Goal: Transaction & Acquisition: Purchase product/service

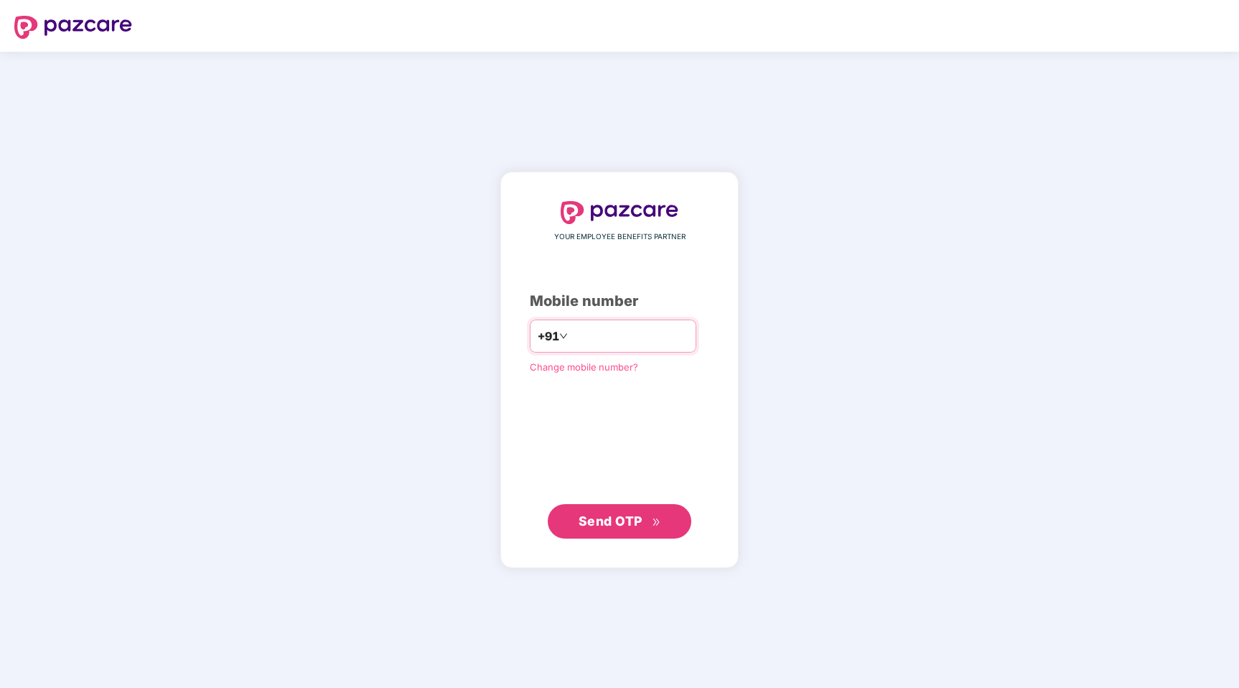
type input "**********"
click at [591, 526] on span "Send OTP" at bounding box center [611, 520] width 64 height 15
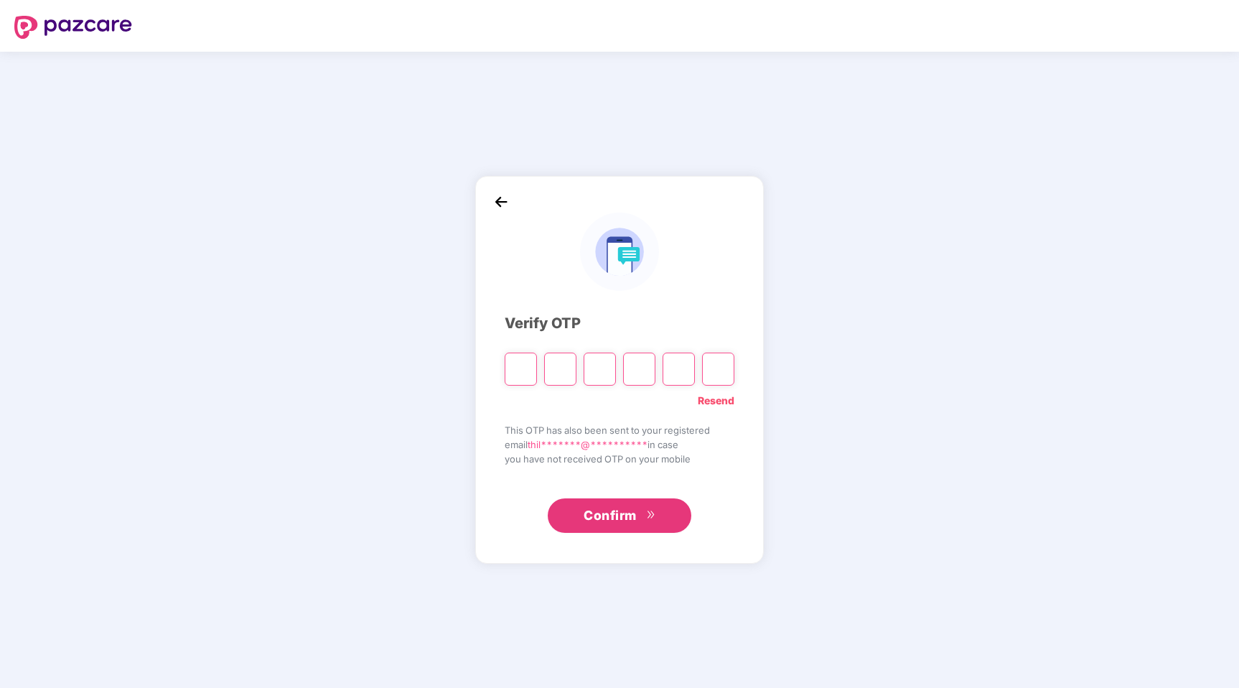
type input "*"
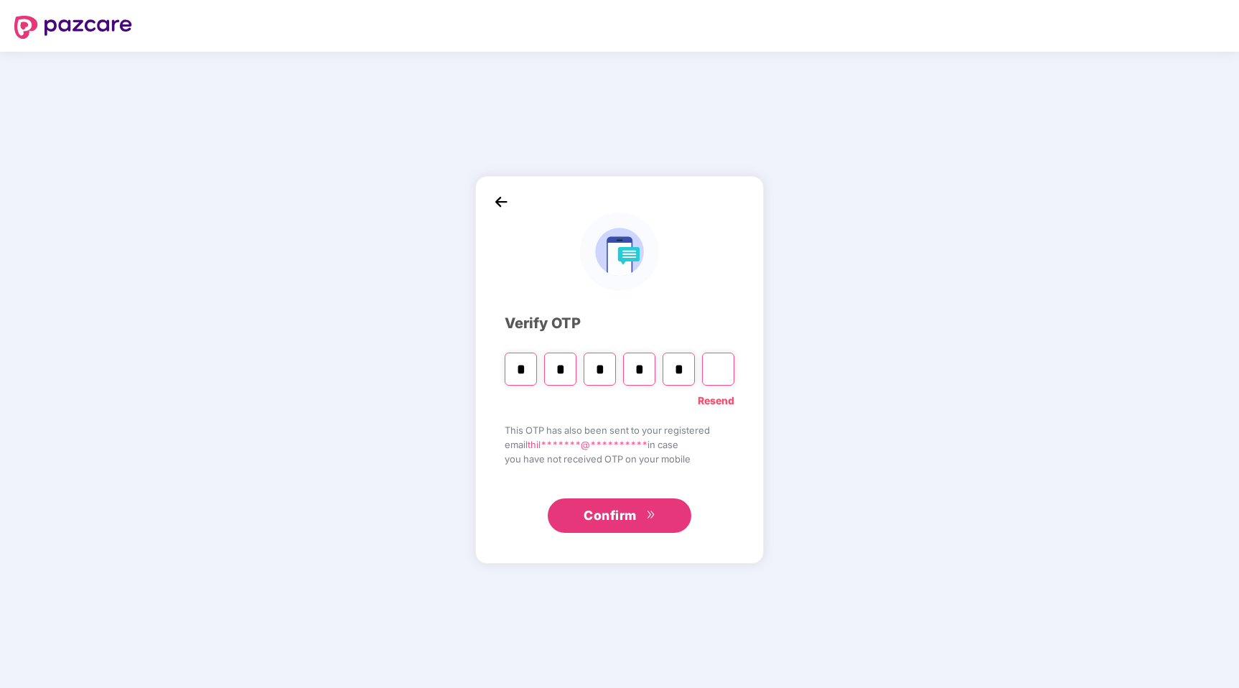
type input "*"
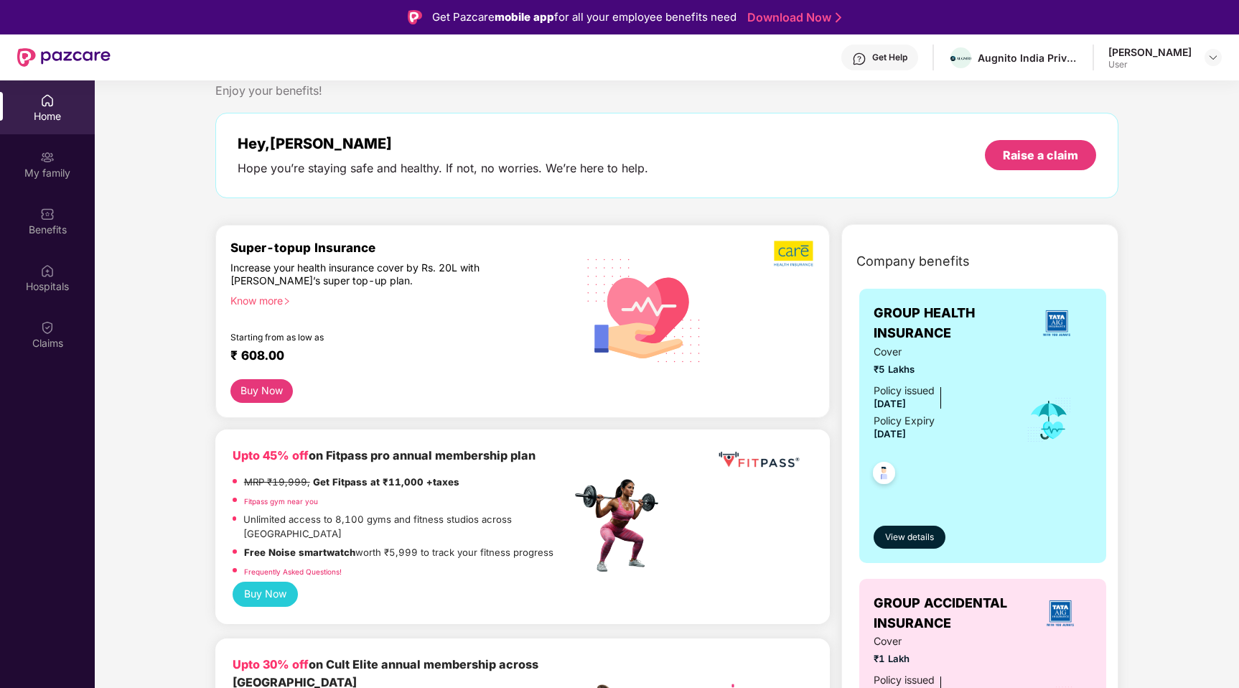
scroll to position [52, 0]
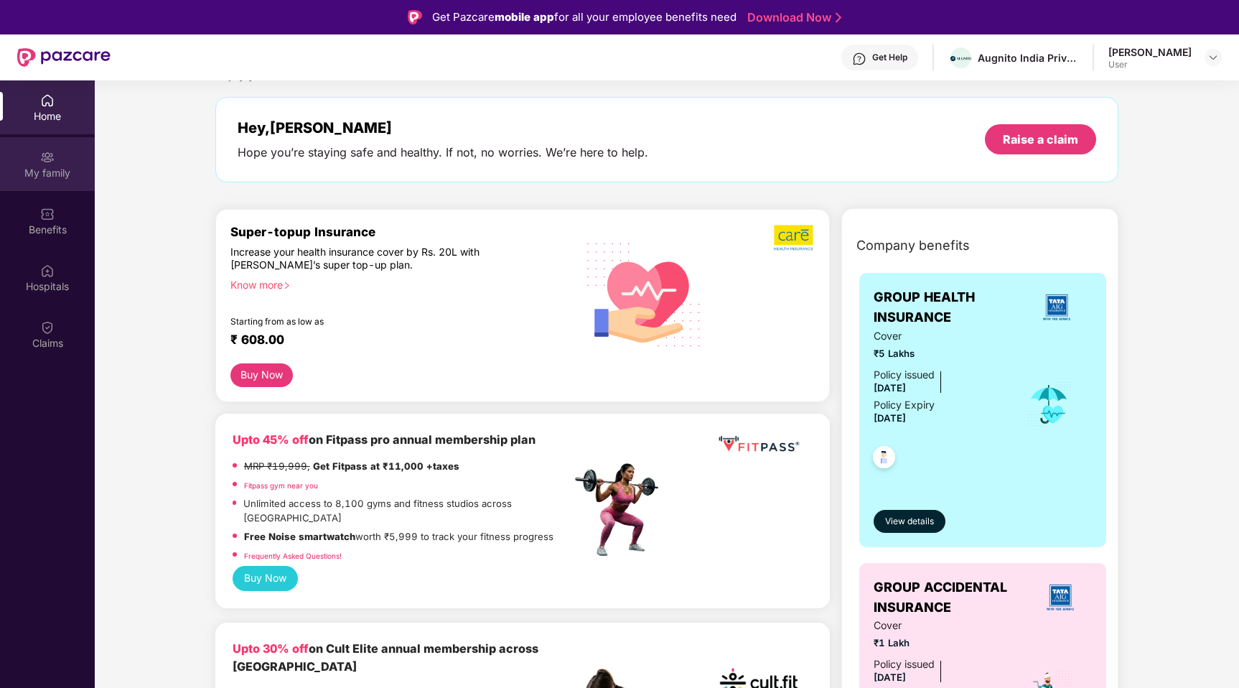
click at [64, 172] on div "My family" at bounding box center [47, 173] width 95 height 14
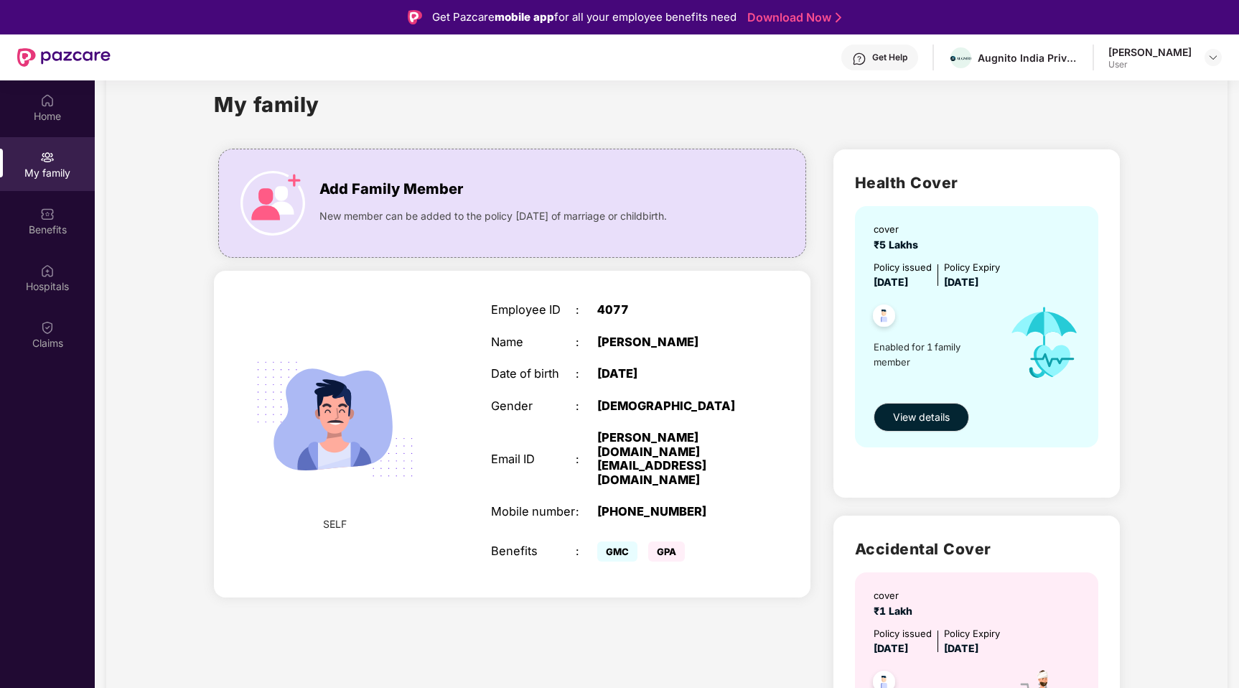
scroll to position [14, 0]
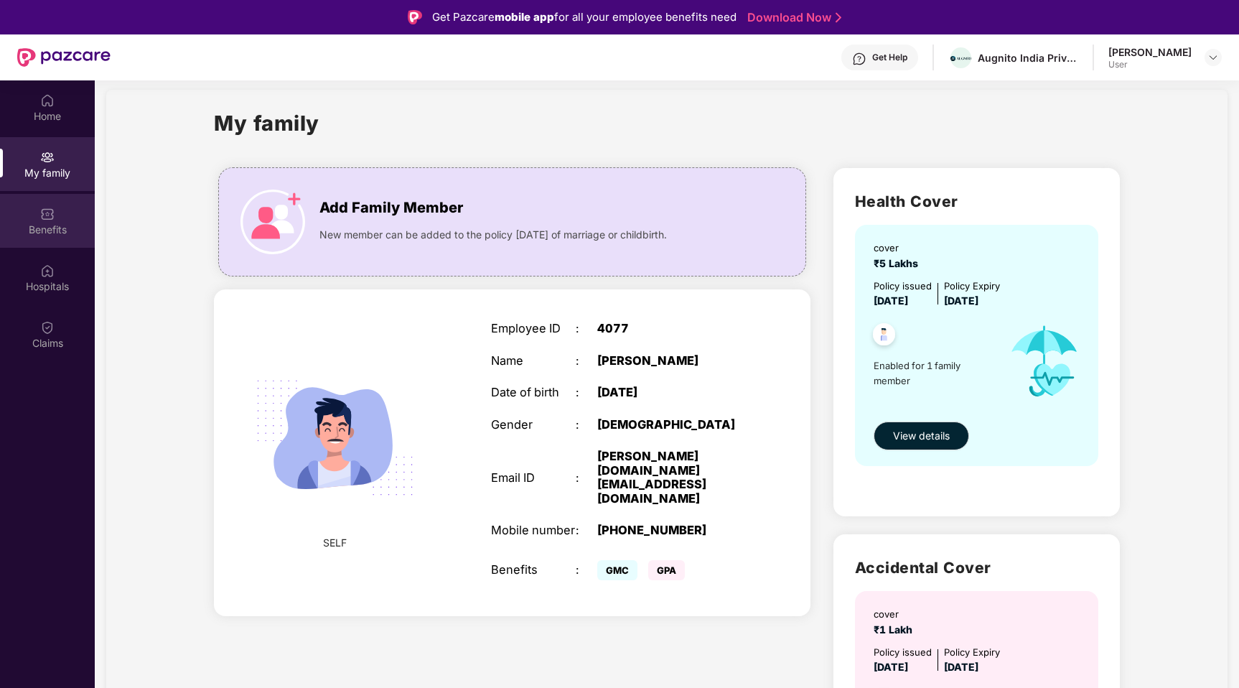
click at [39, 220] on div "Benefits" at bounding box center [47, 221] width 95 height 54
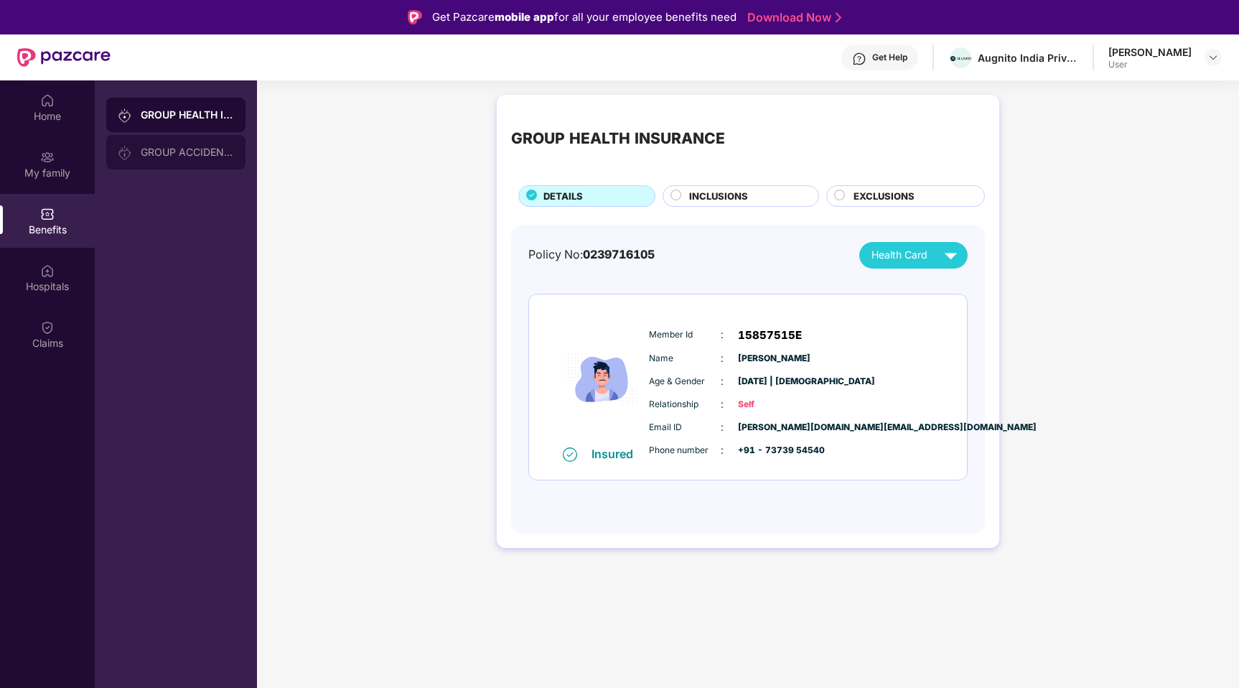
click at [171, 149] on div "GROUP ACCIDENTAL INSURANCE" at bounding box center [187, 151] width 93 height 11
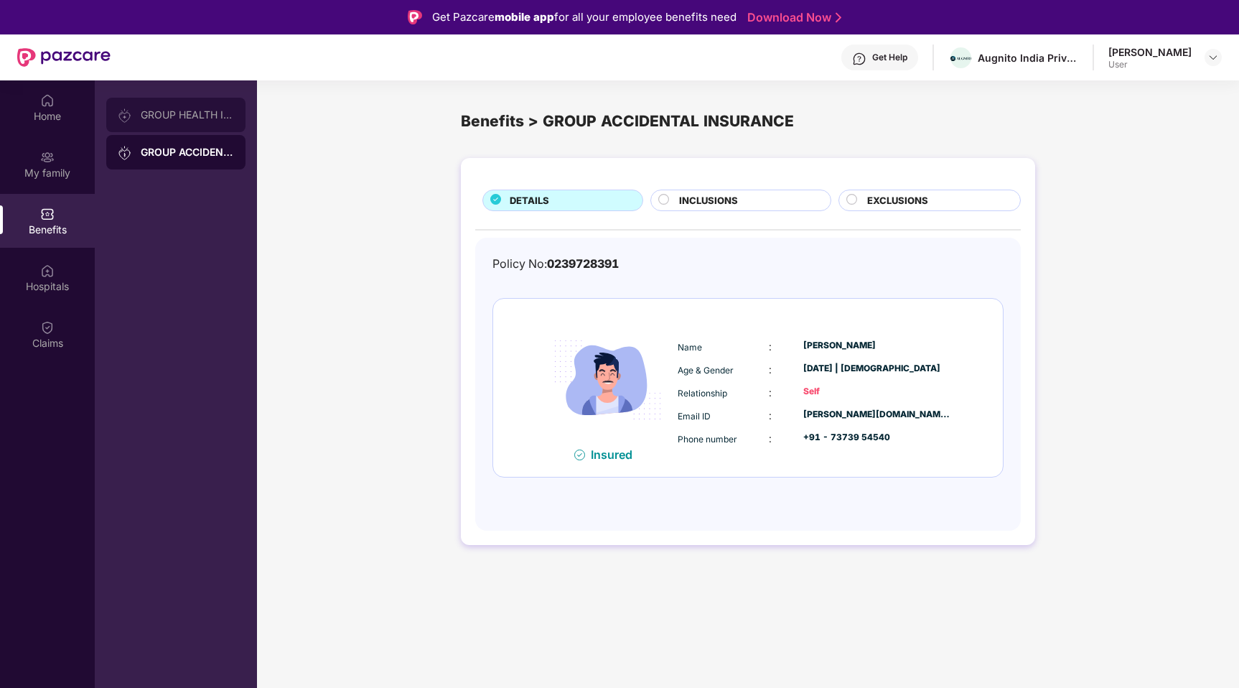
click at [194, 103] on div "GROUP HEALTH INSURANCE" at bounding box center [175, 115] width 139 height 34
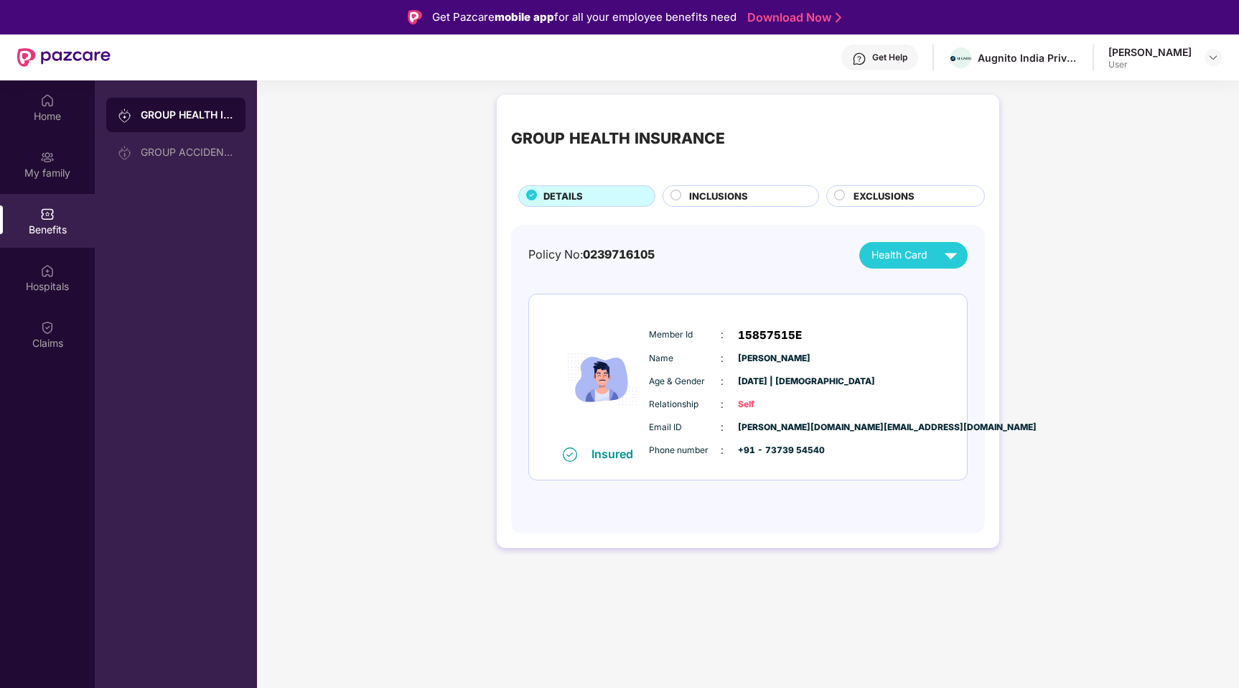
click at [713, 199] on span "INCLUSIONS" at bounding box center [718, 196] width 59 height 15
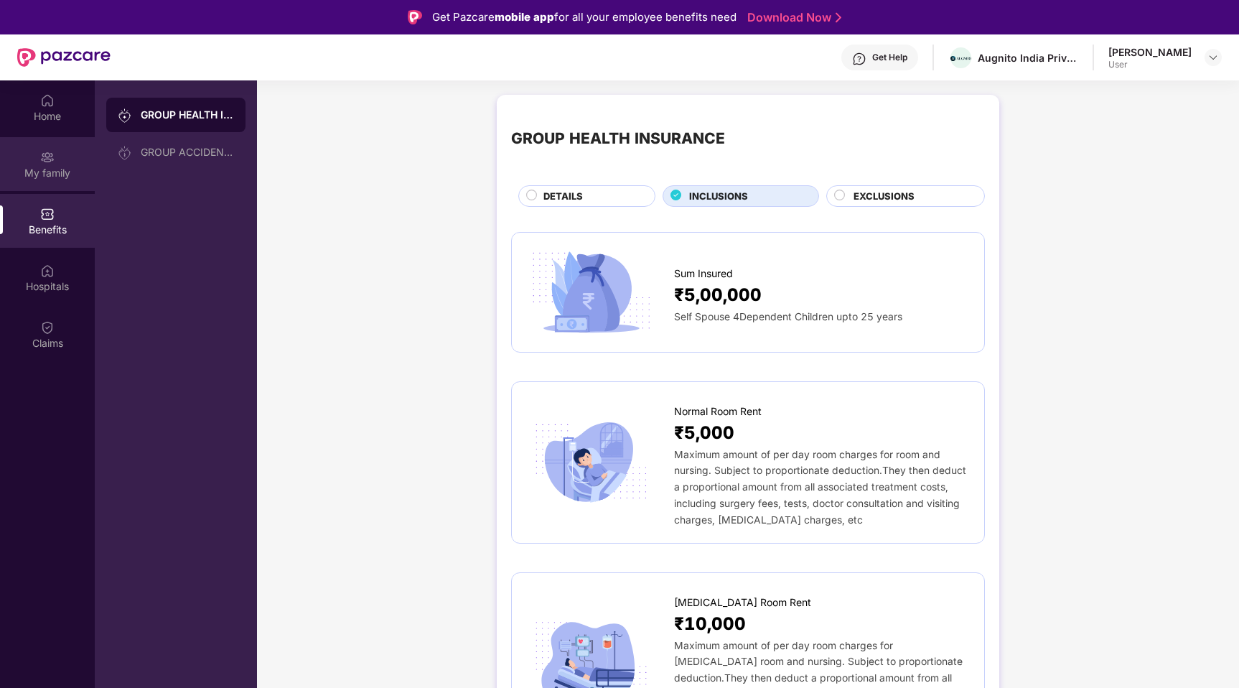
click at [37, 161] on div "My family" at bounding box center [47, 164] width 95 height 54
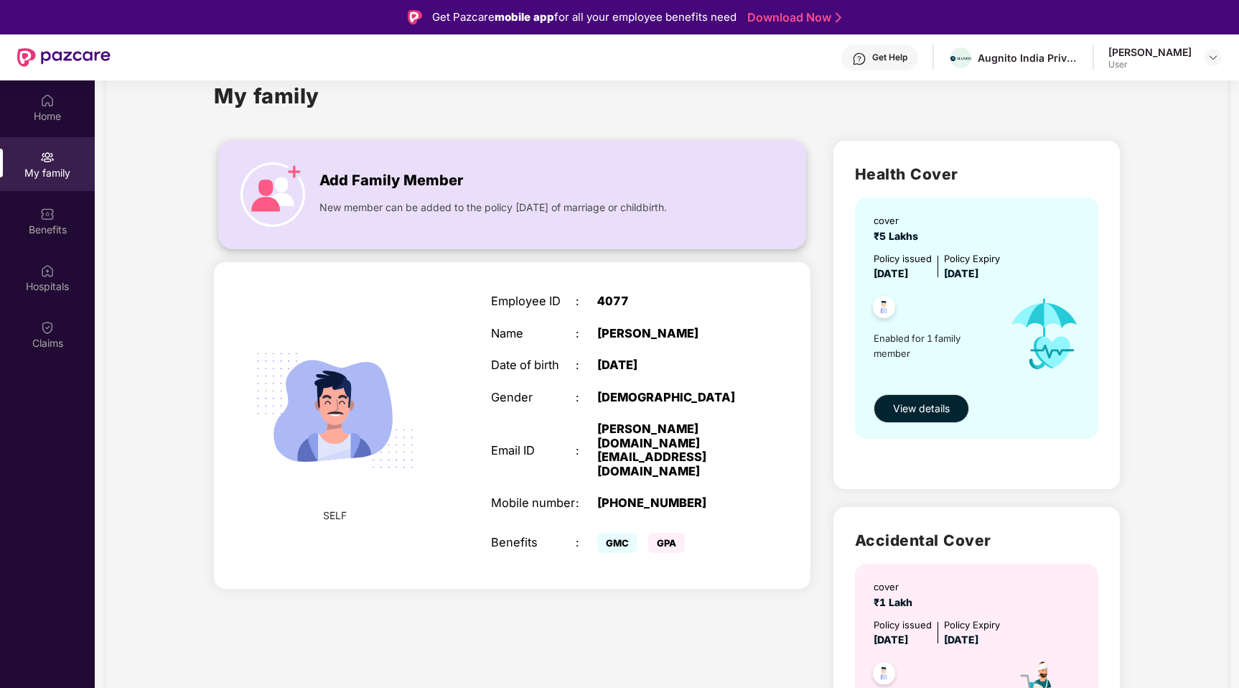
scroll to position [45, 0]
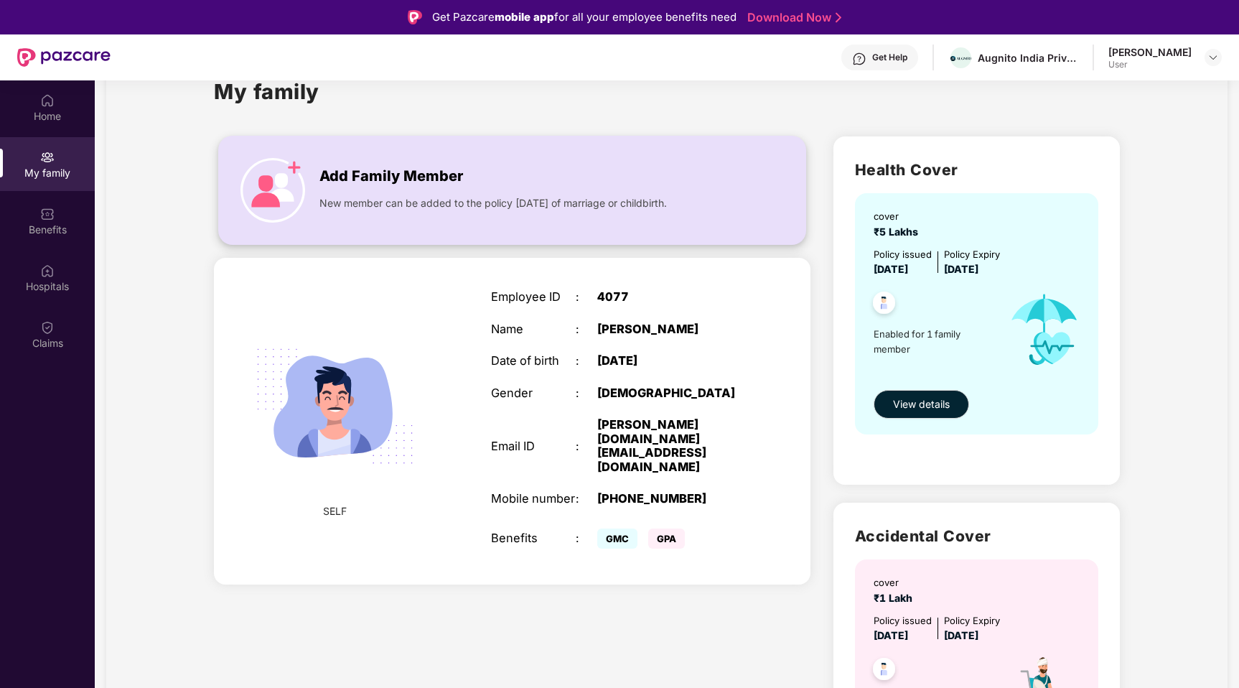
click at [339, 163] on div "Add Family Member" at bounding box center [522, 172] width 407 height 29
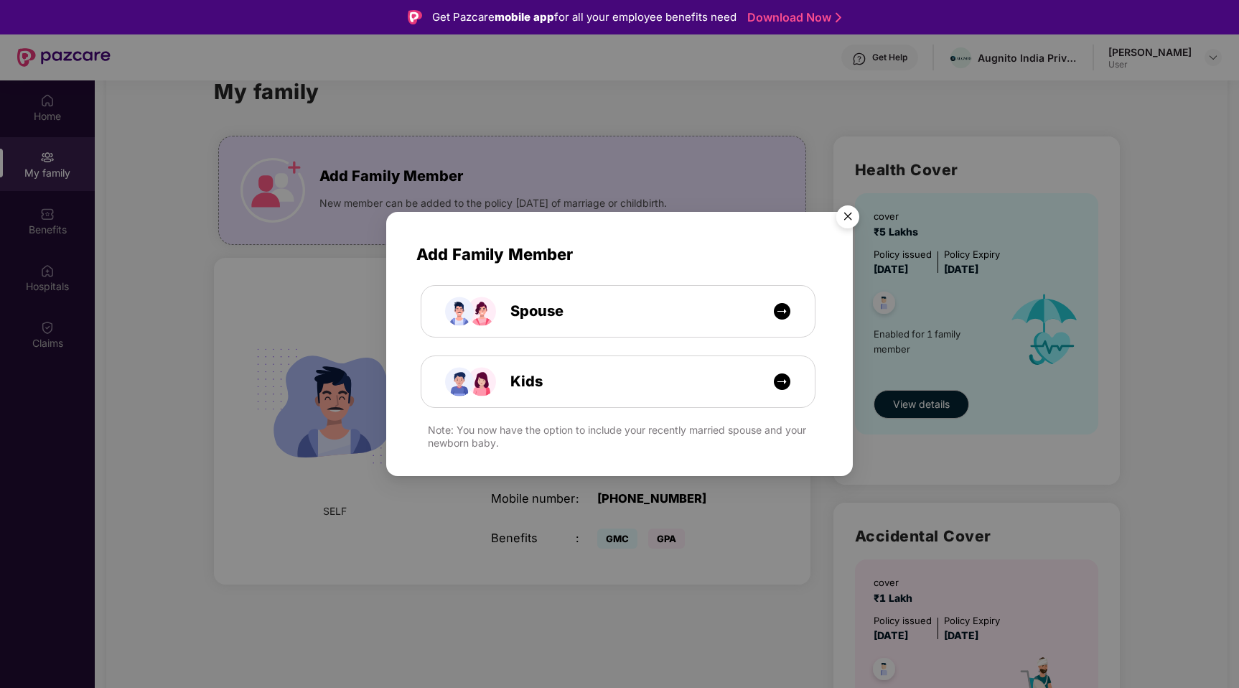
click at [852, 217] on img "Close" at bounding box center [848, 219] width 40 height 40
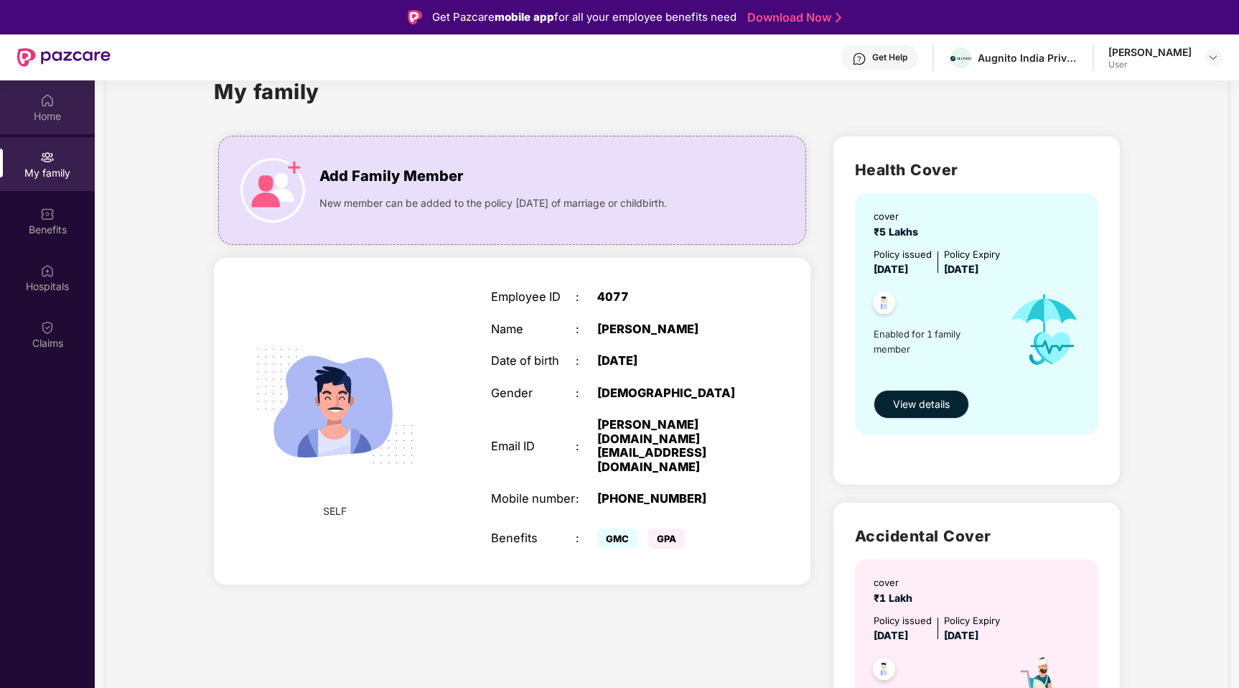
click at [48, 123] on div "Home" at bounding box center [47, 107] width 95 height 54
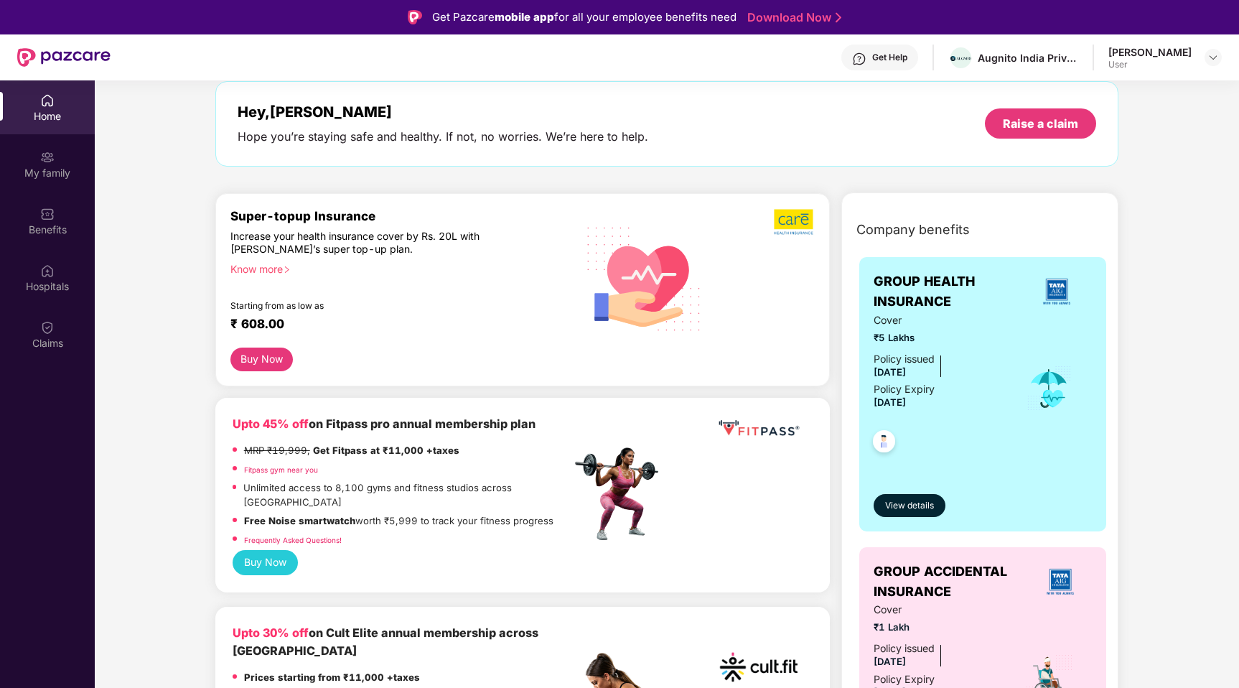
scroll to position [32, 0]
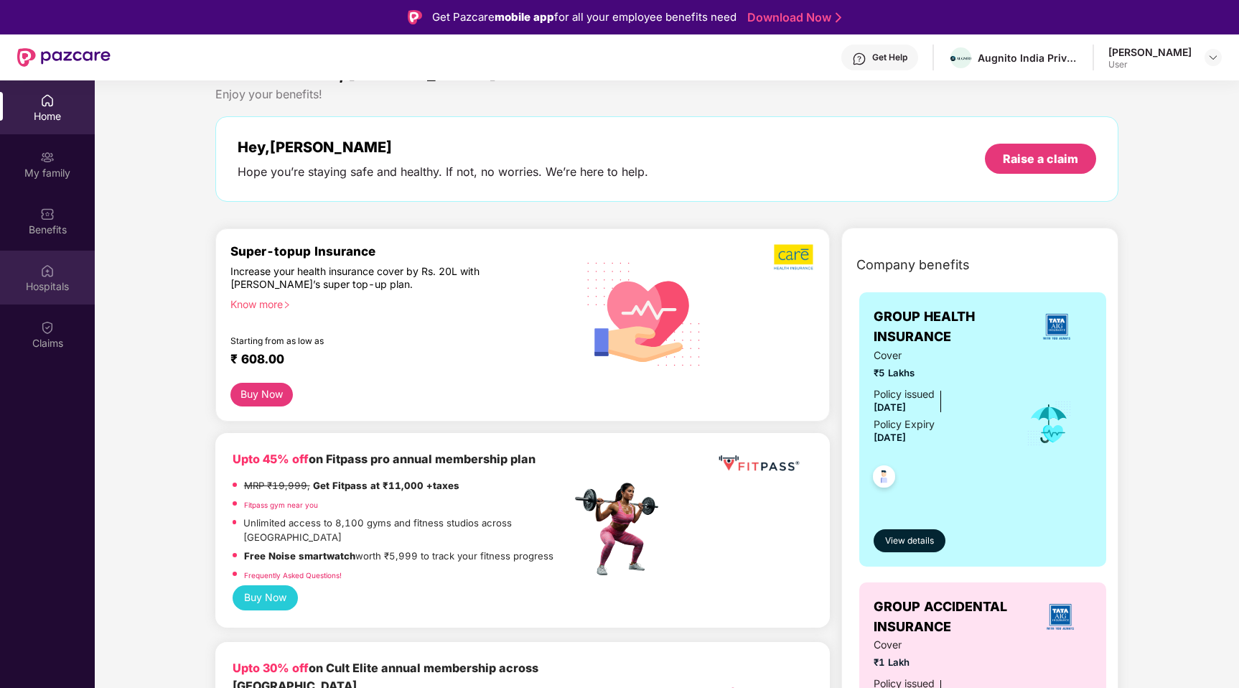
click at [40, 271] on img at bounding box center [47, 270] width 14 height 14
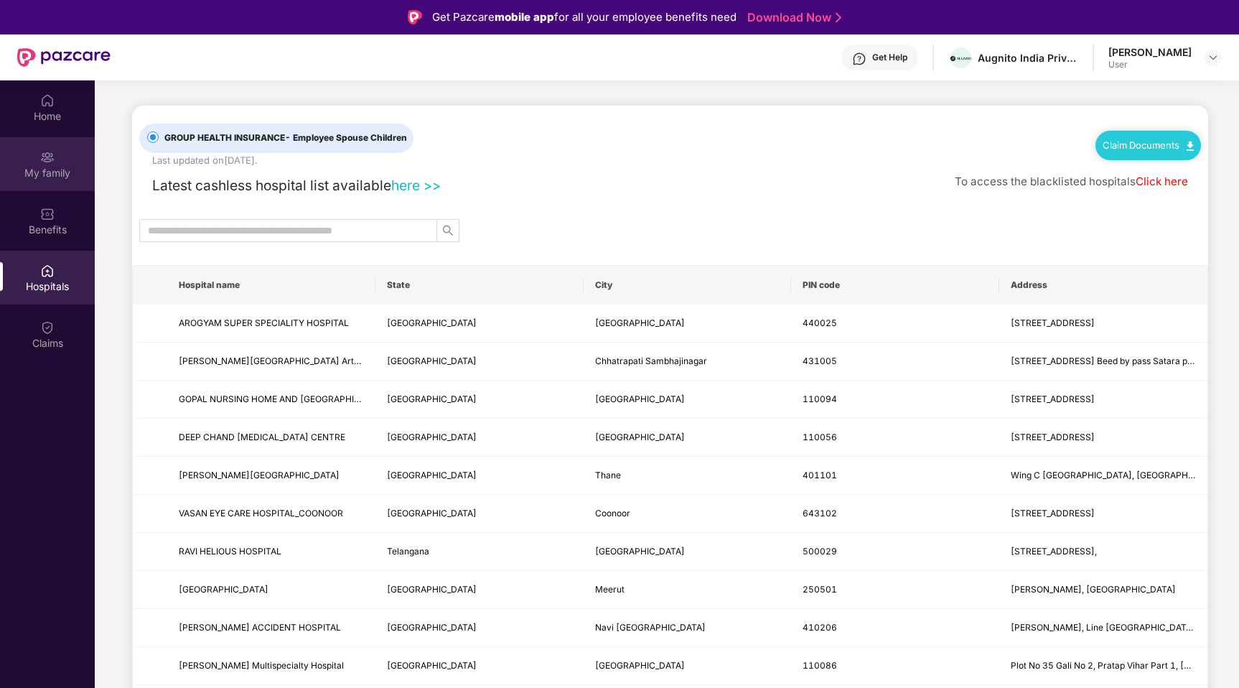
click at [45, 156] on img at bounding box center [47, 157] width 14 height 14
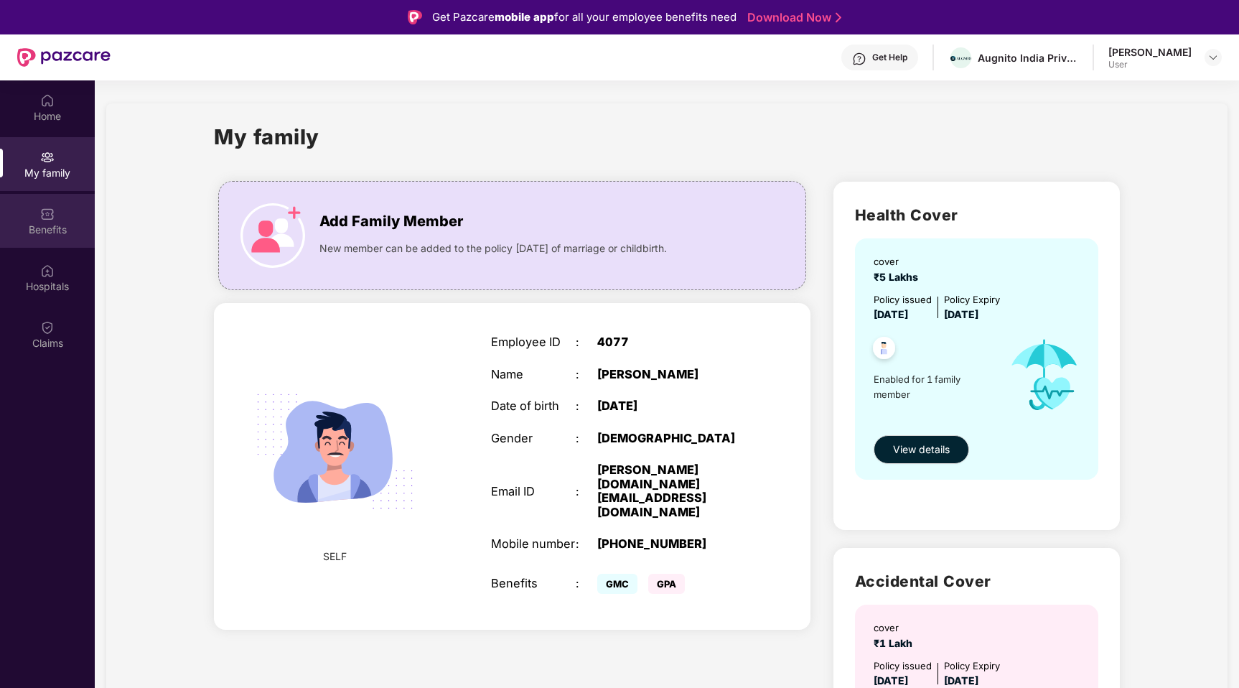
click at [50, 223] on div "Benefits" at bounding box center [47, 230] width 95 height 14
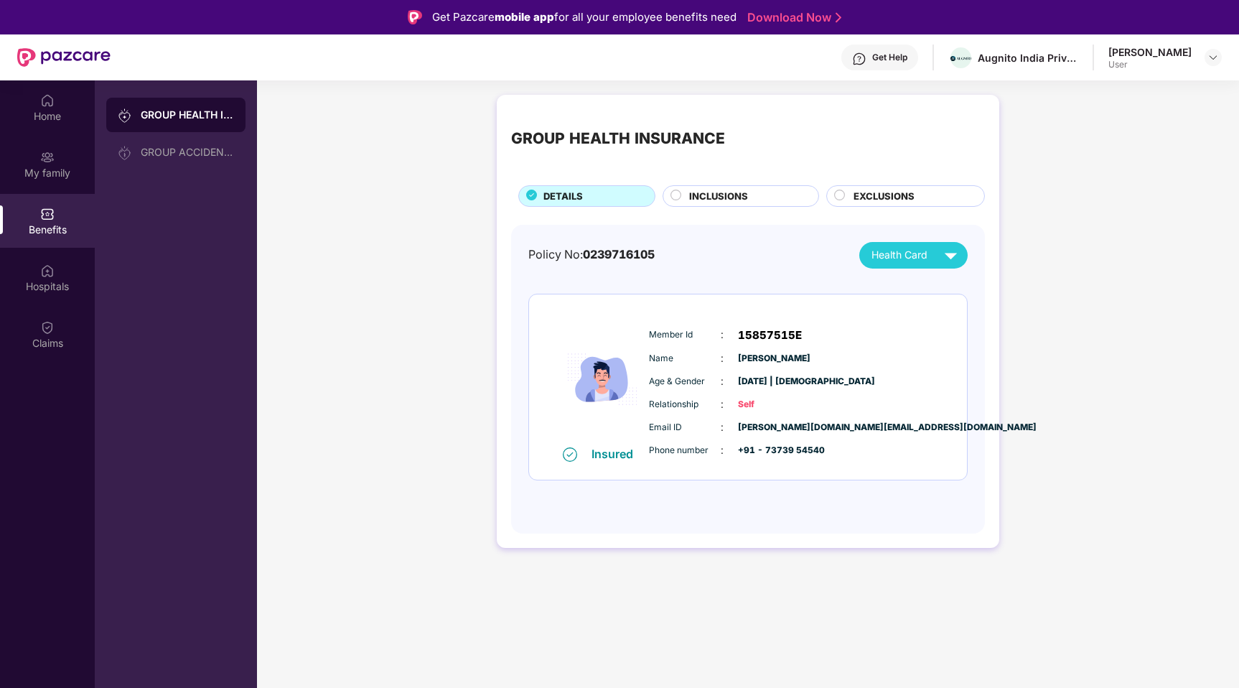
click at [734, 200] on span "INCLUSIONS" at bounding box center [718, 196] width 59 height 15
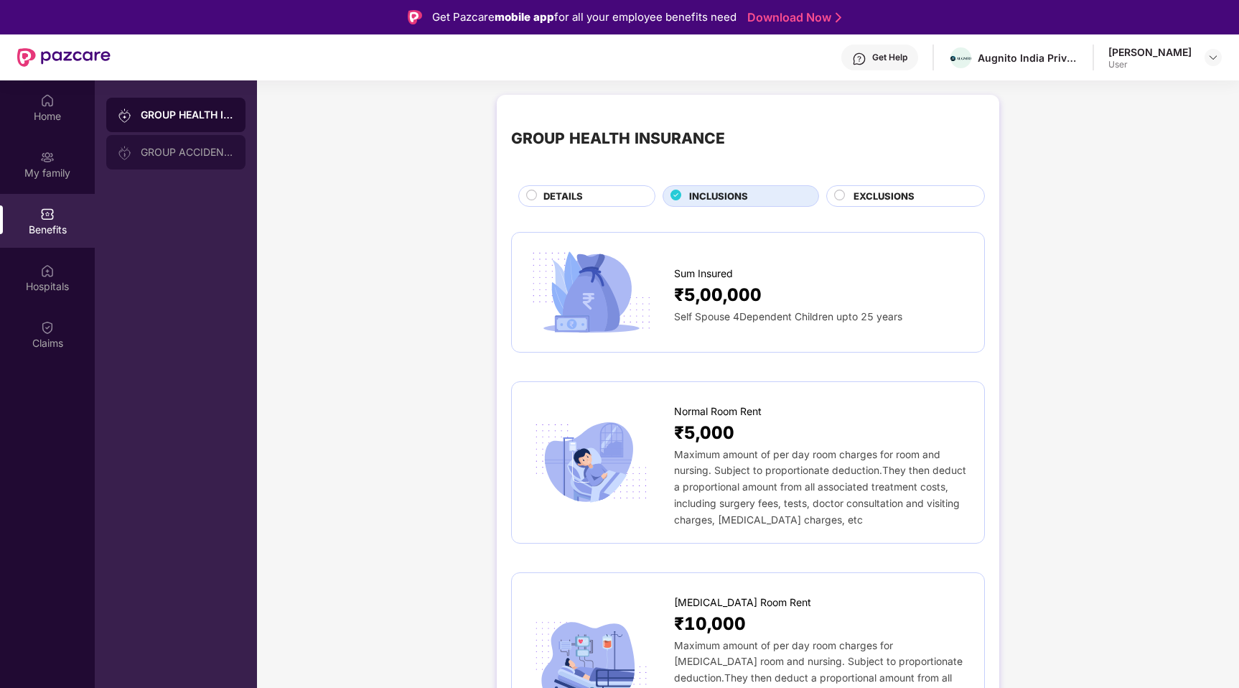
click at [181, 151] on div "GROUP ACCIDENTAL INSURANCE" at bounding box center [187, 151] width 93 height 11
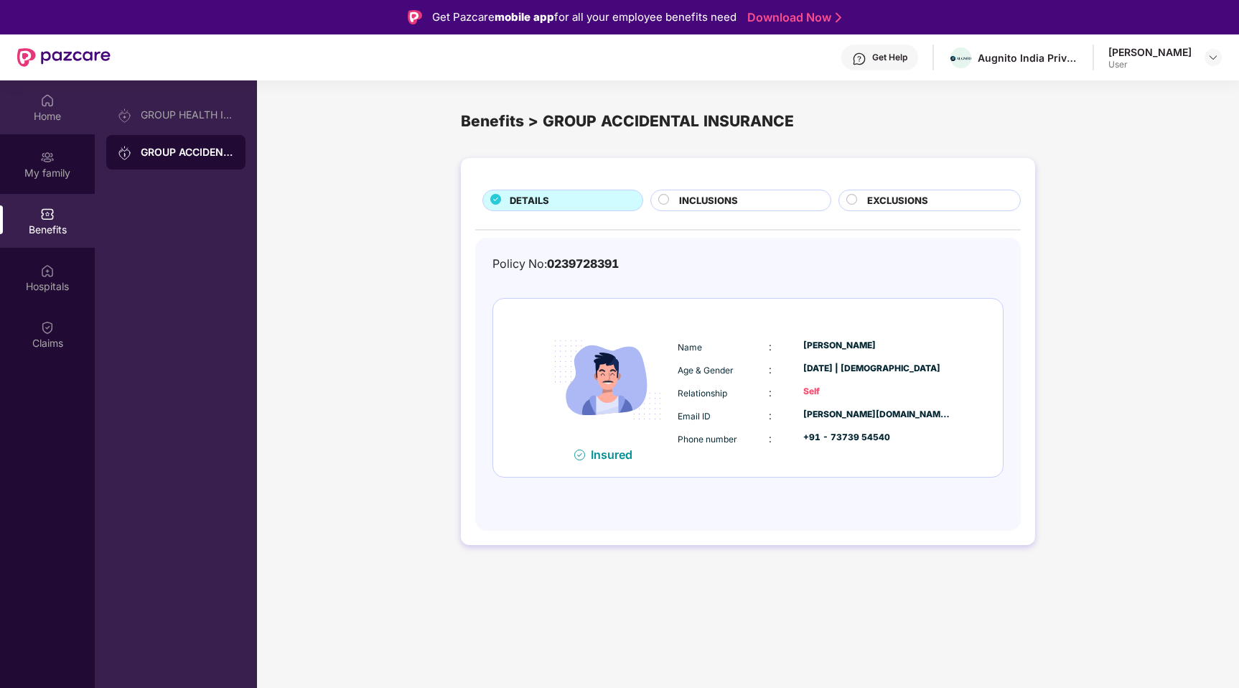
click at [47, 89] on div "Home" at bounding box center [47, 107] width 95 height 54
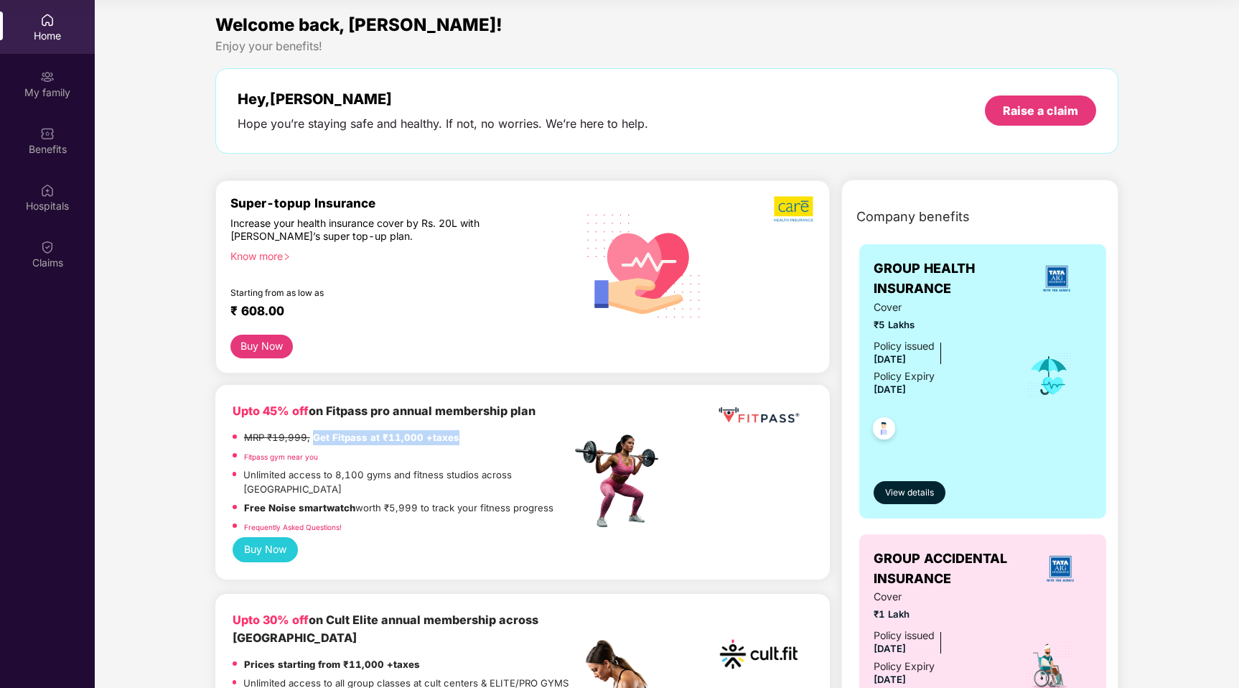
drag, startPoint x: 312, startPoint y: 435, endPoint x: 449, endPoint y: 463, distance: 139.9
click at [462, 438] on div "MRP ₹19,999, Get Fitpass at ₹11,000 +taxes" at bounding box center [402, 439] width 338 height 19
click at [525, 393] on div "Upto 45% off on Fitpass pro annual membership plan MRP ₹19,999, Get Fitpass at …" at bounding box center [522, 482] width 614 height 195
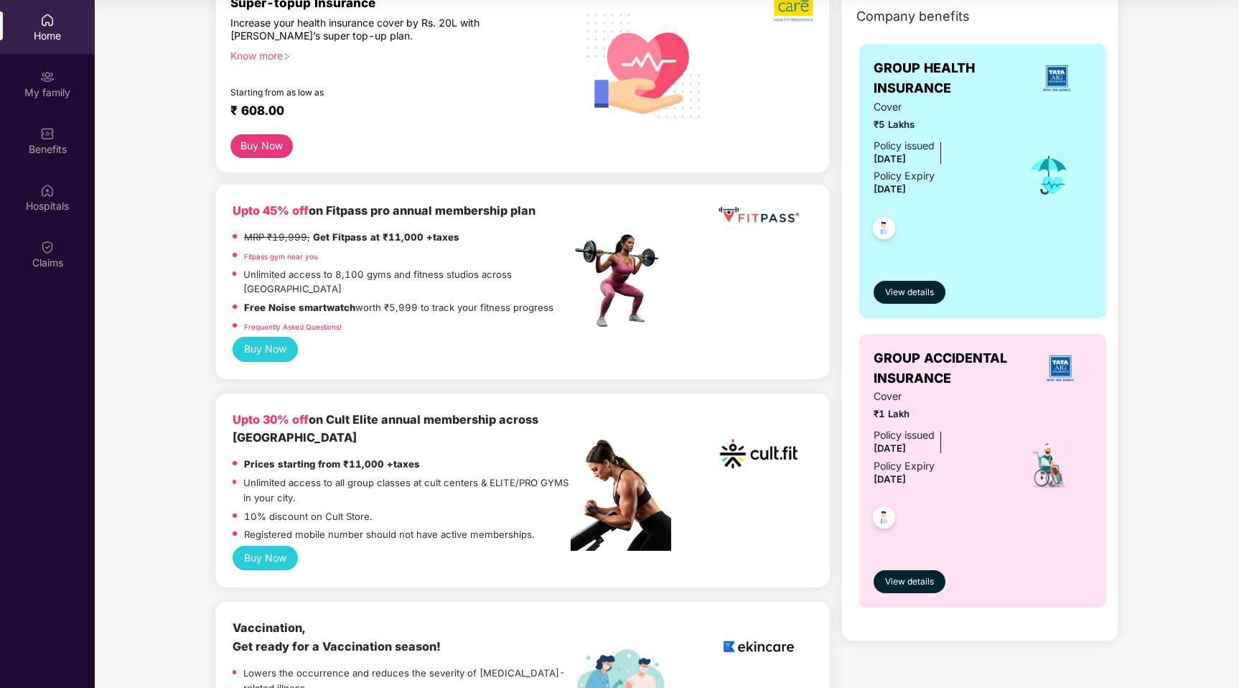
scroll to position [221, 0]
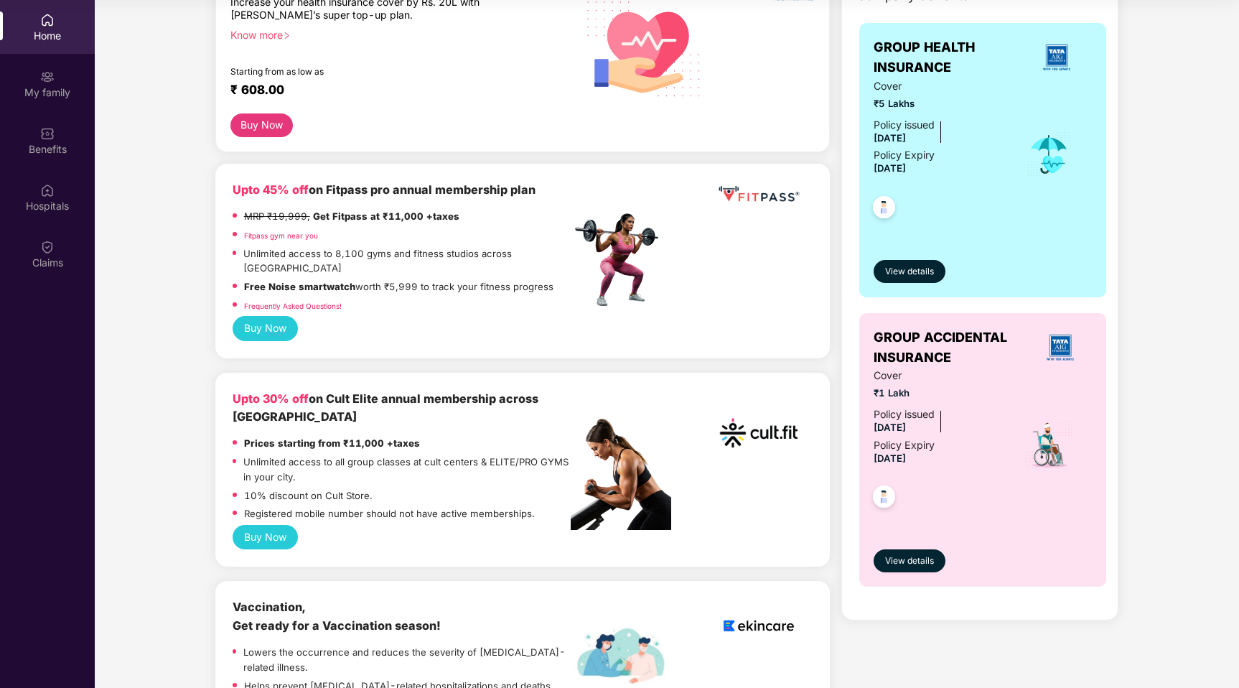
click at [261, 525] on button "Buy Now" at bounding box center [265, 537] width 65 height 24
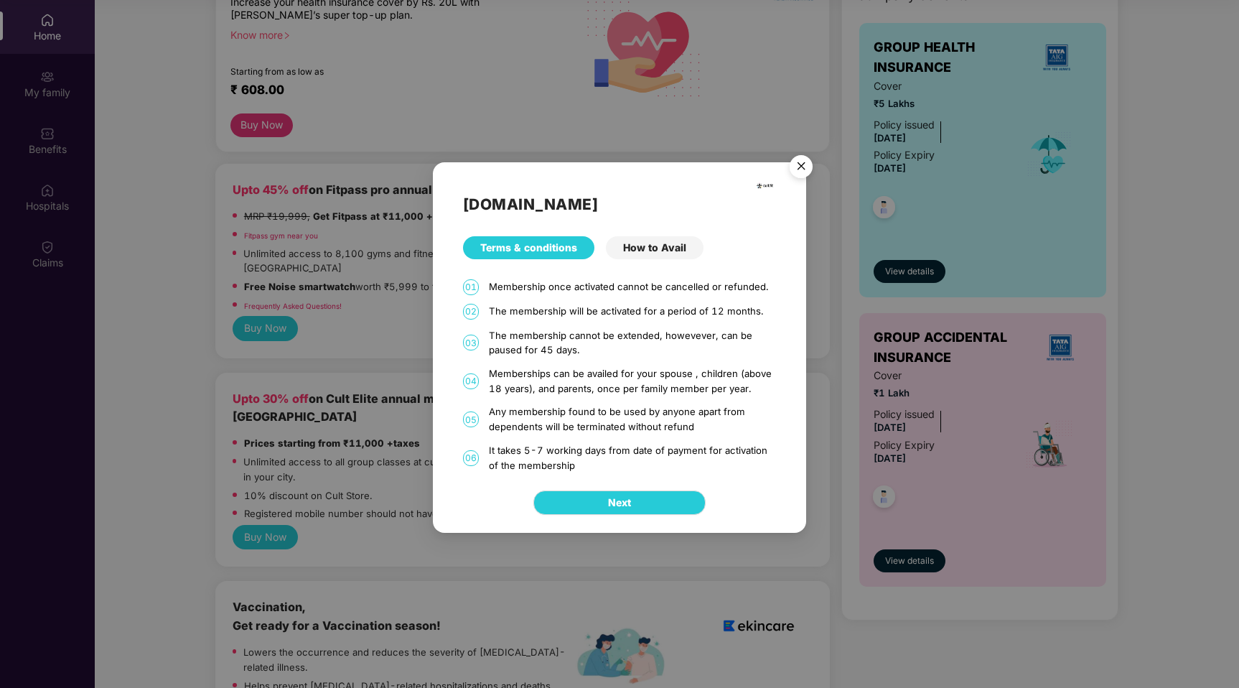
click at [644, 256] on div "How to Avail" at bounding box center [655, 247] width 98 height 23
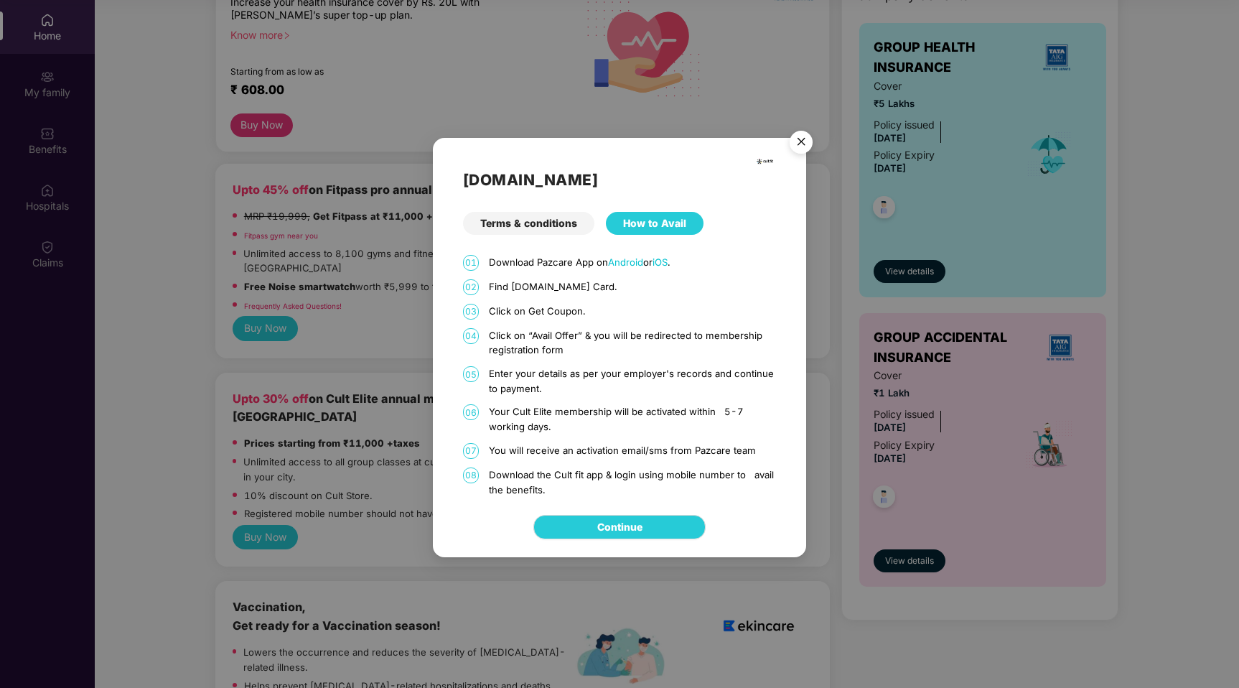
click at [552, 225] on div "Terms & conditions" at bounding box center [528, 223] width 131 height 23
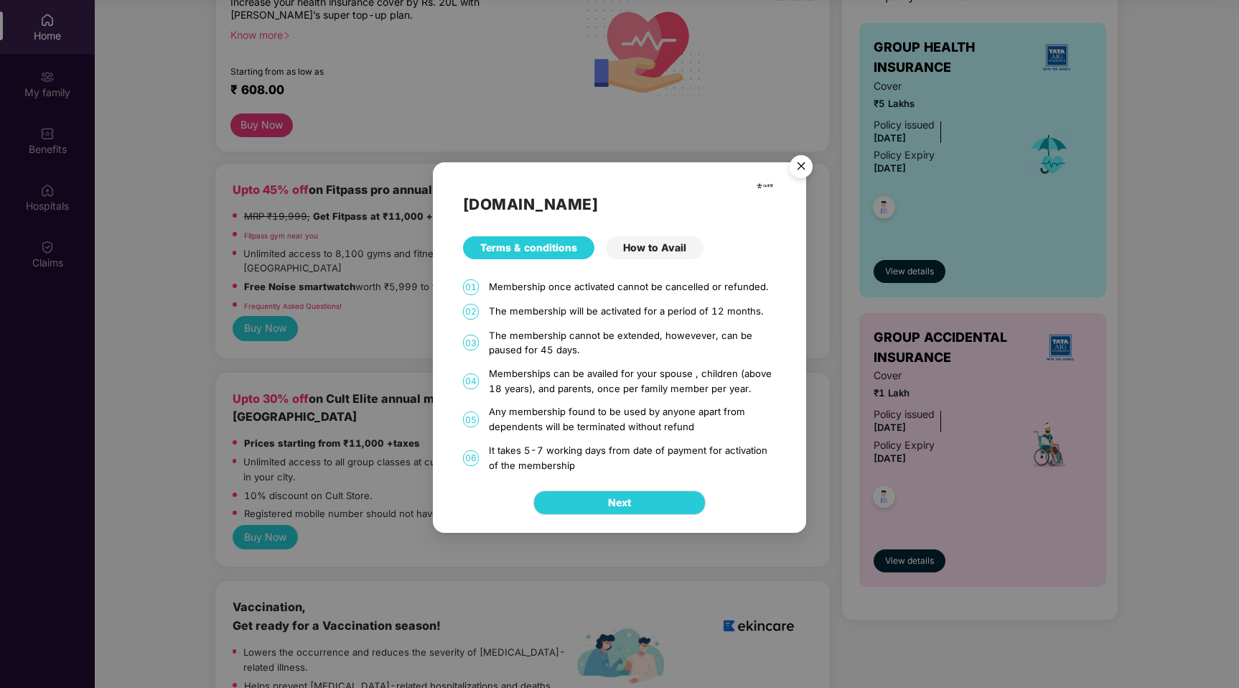
click at [796, 162] on img "Close" at bounding box center [801, 169] width 40 height 40
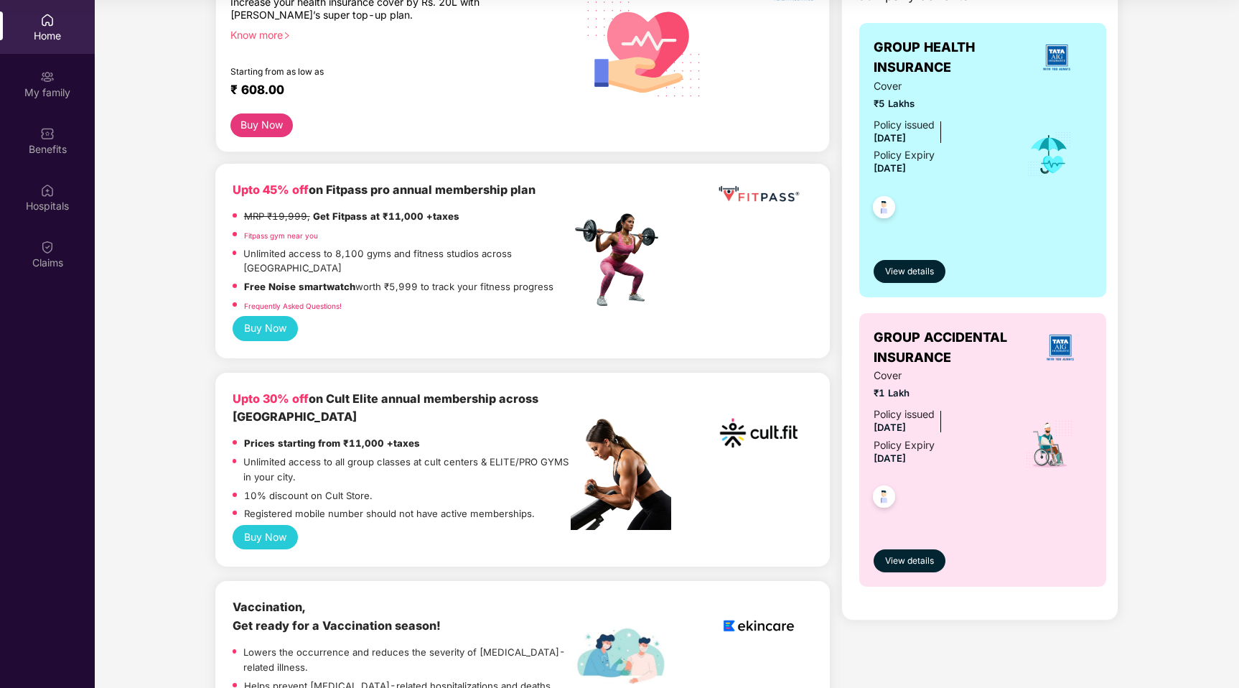
click at [363, 391] on b "Upto 30% off on Cult Elite annual membership across [GEOGRAPHIC_DATA]" at bounding box center [386, 407] width 306 height 32
copy b "Elite"
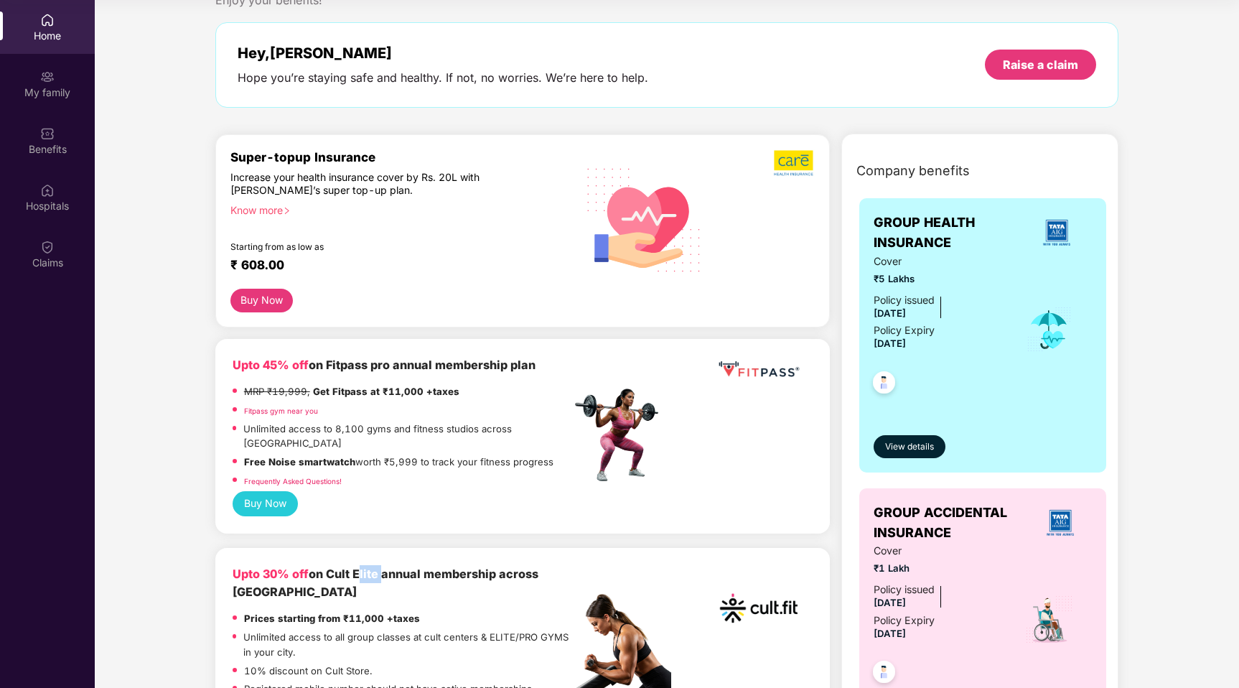
scroll to position [0, 0]
